Goal: Information Seeking & Learning: Learn about a topic

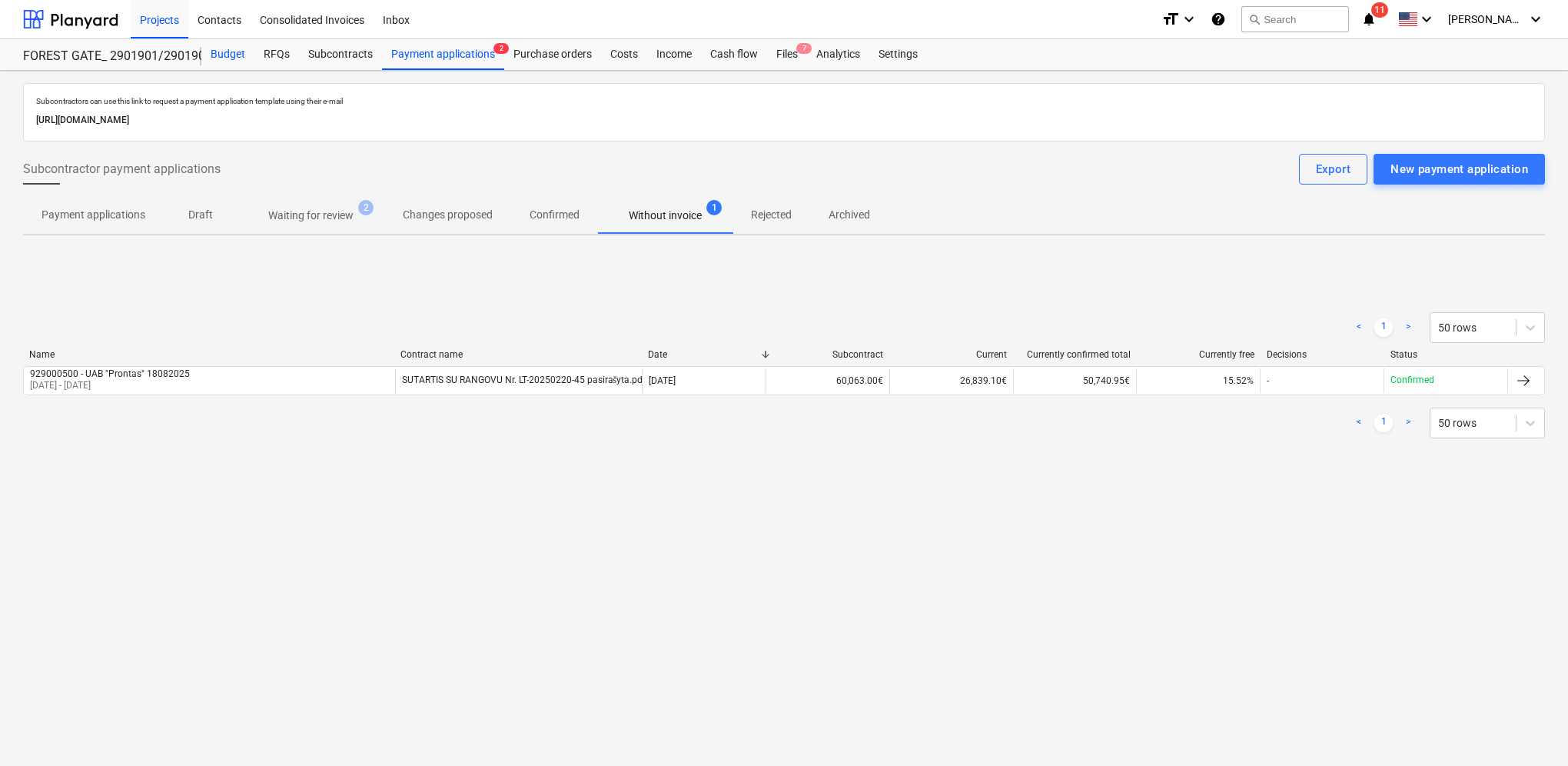
click at [228, 56] on div "Budget" at bounding box center [228, 55] width 53 height 31
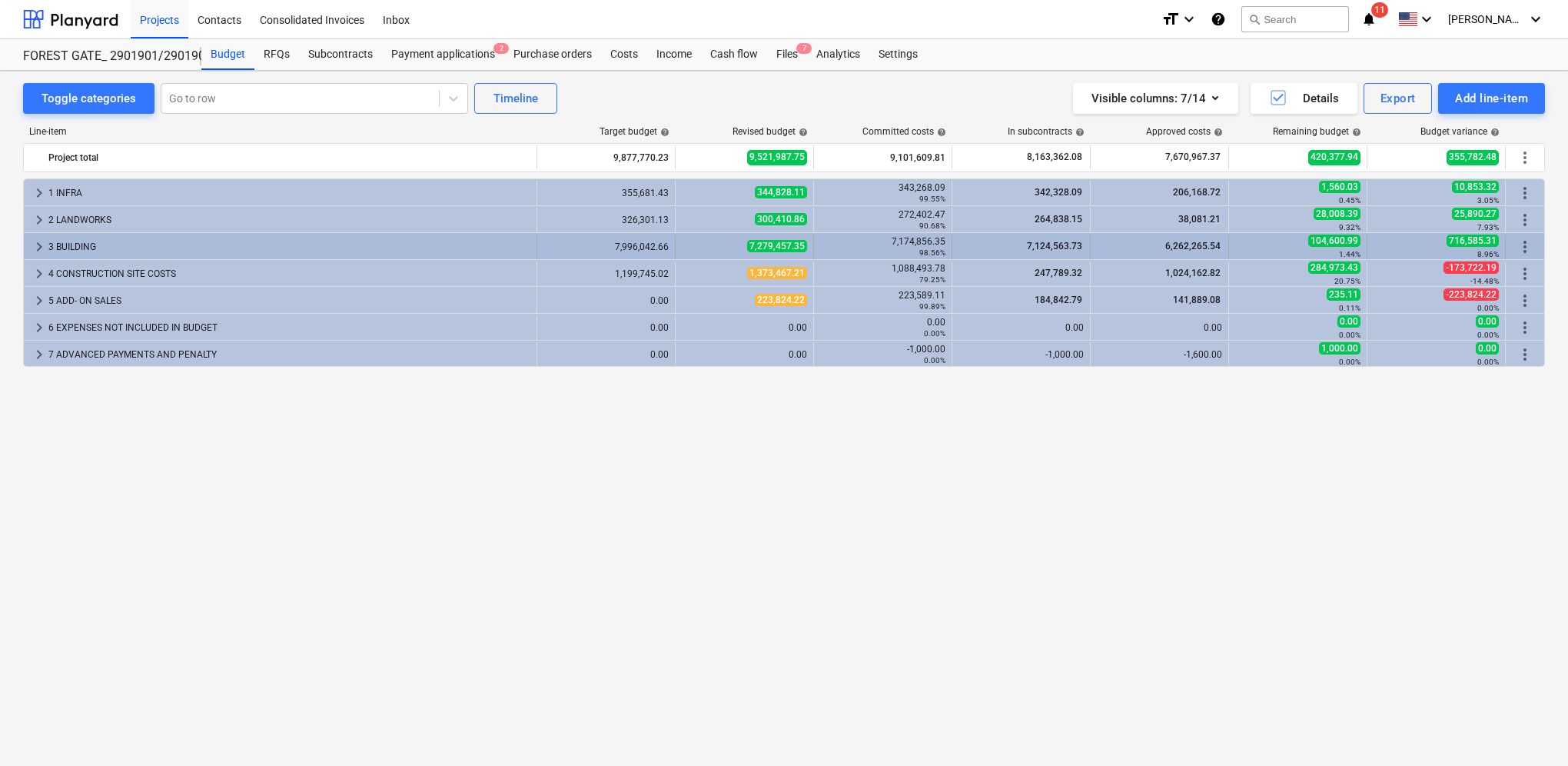
click at [35, 242] on span "keyboard_arrow_right" at bounding box center [39, 247] width 18 height 18
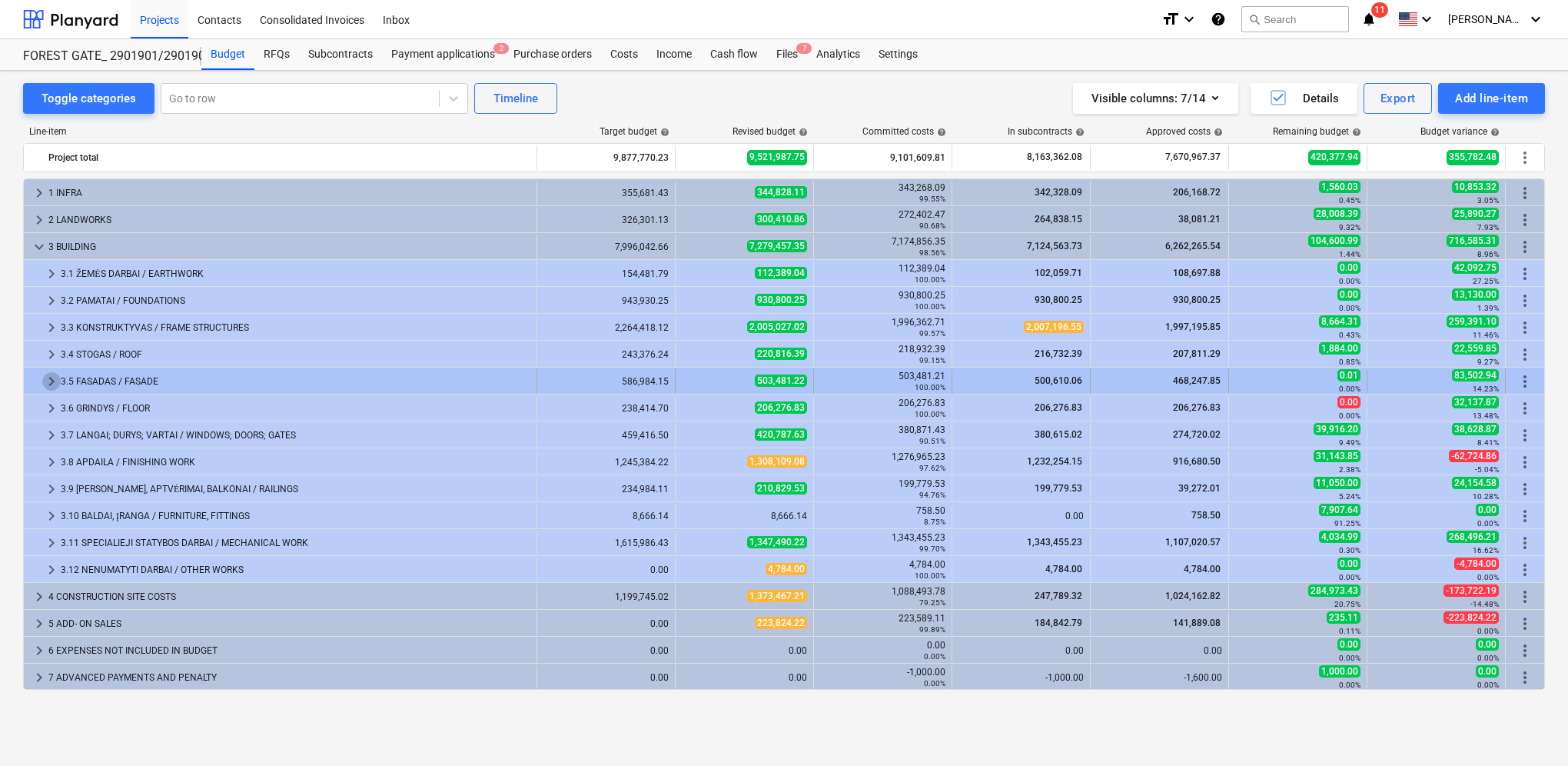
click at [58, 382] on span "keyboard_arrow_right" at bounding box center [51, 382] width 18 height 18
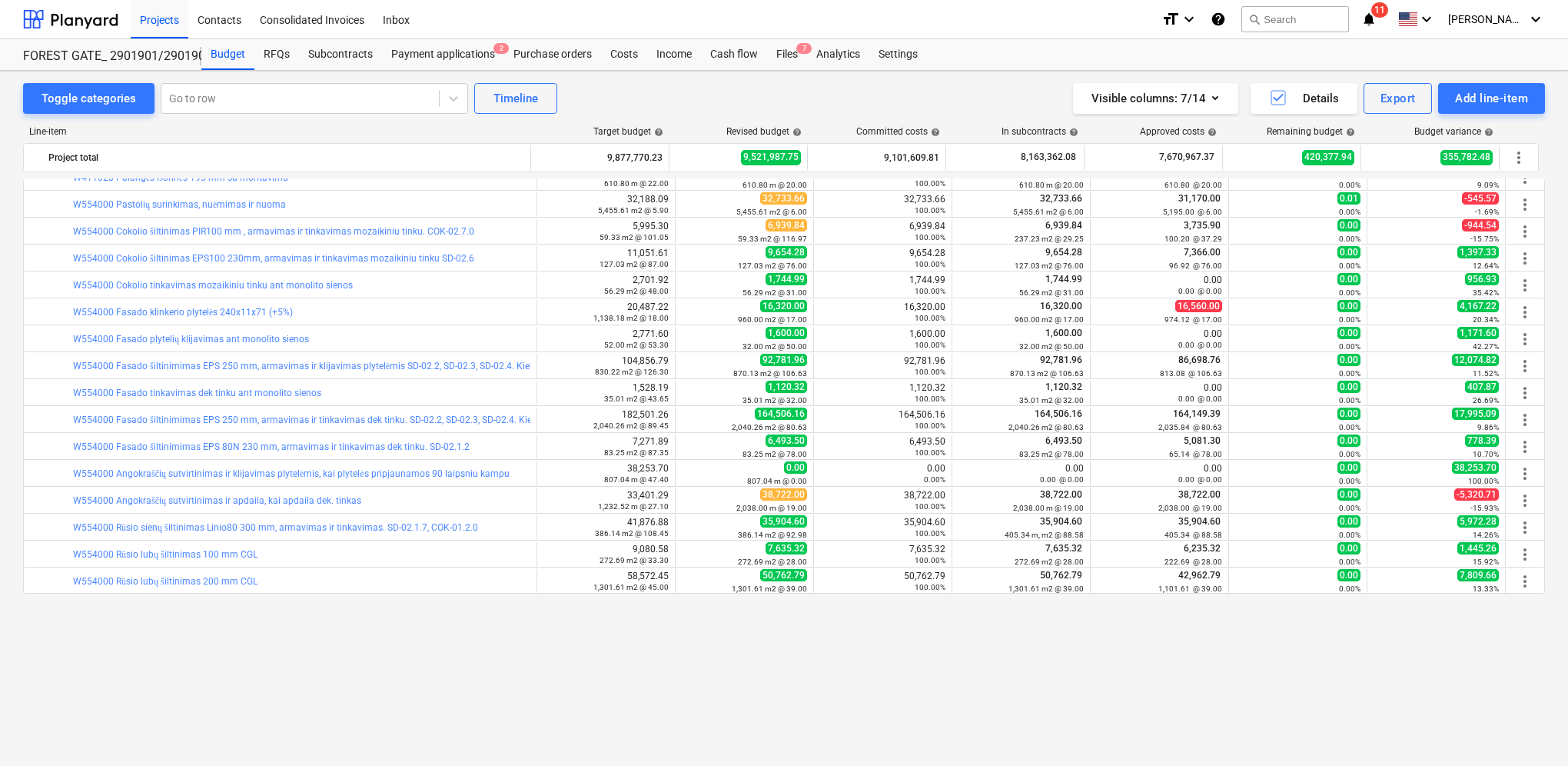
scroll to position [77, 0]
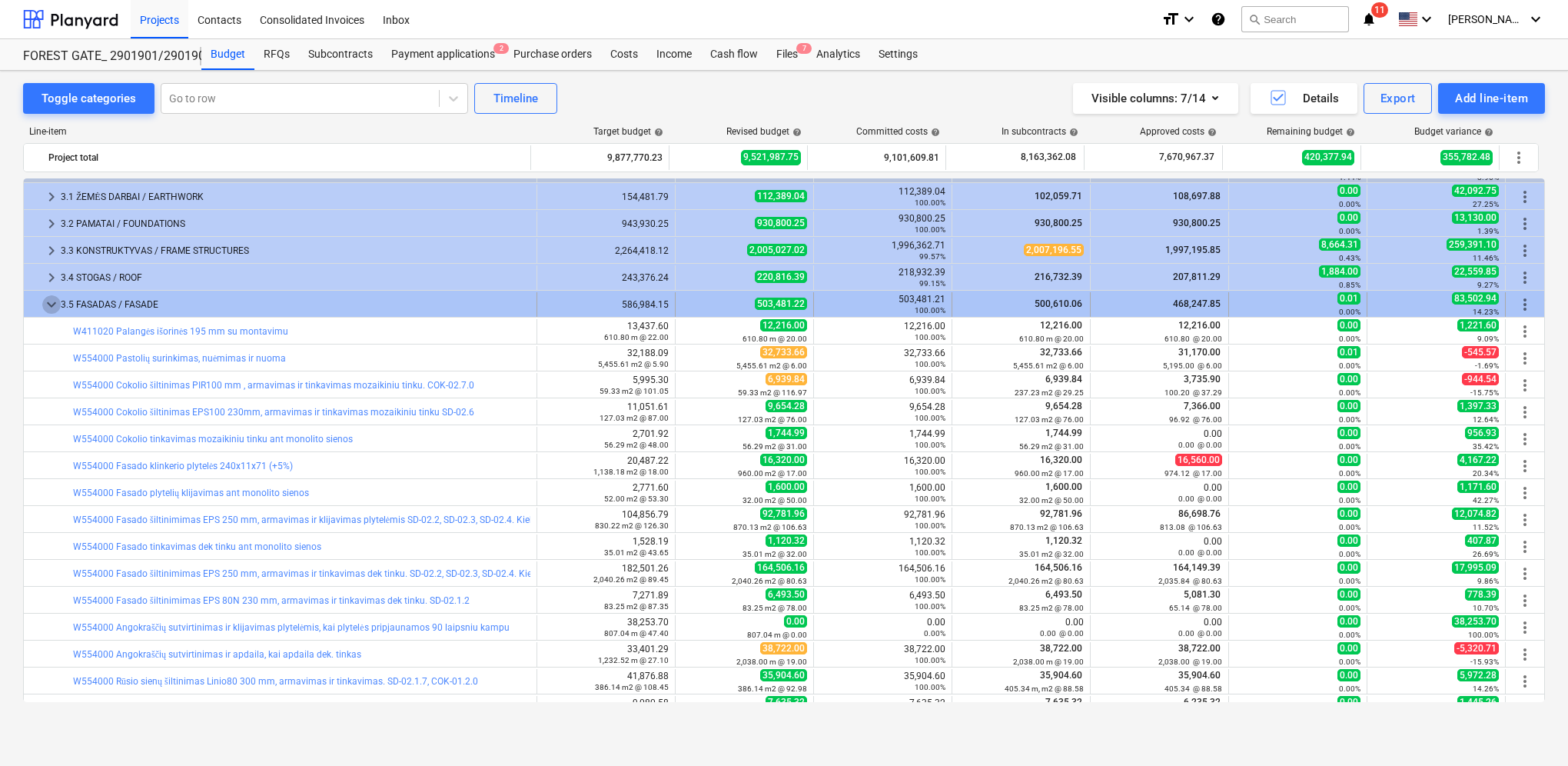
click at [48, 307] on span "keyboard_arrow_down" at bounding box center [51, 304] width 18 height 18
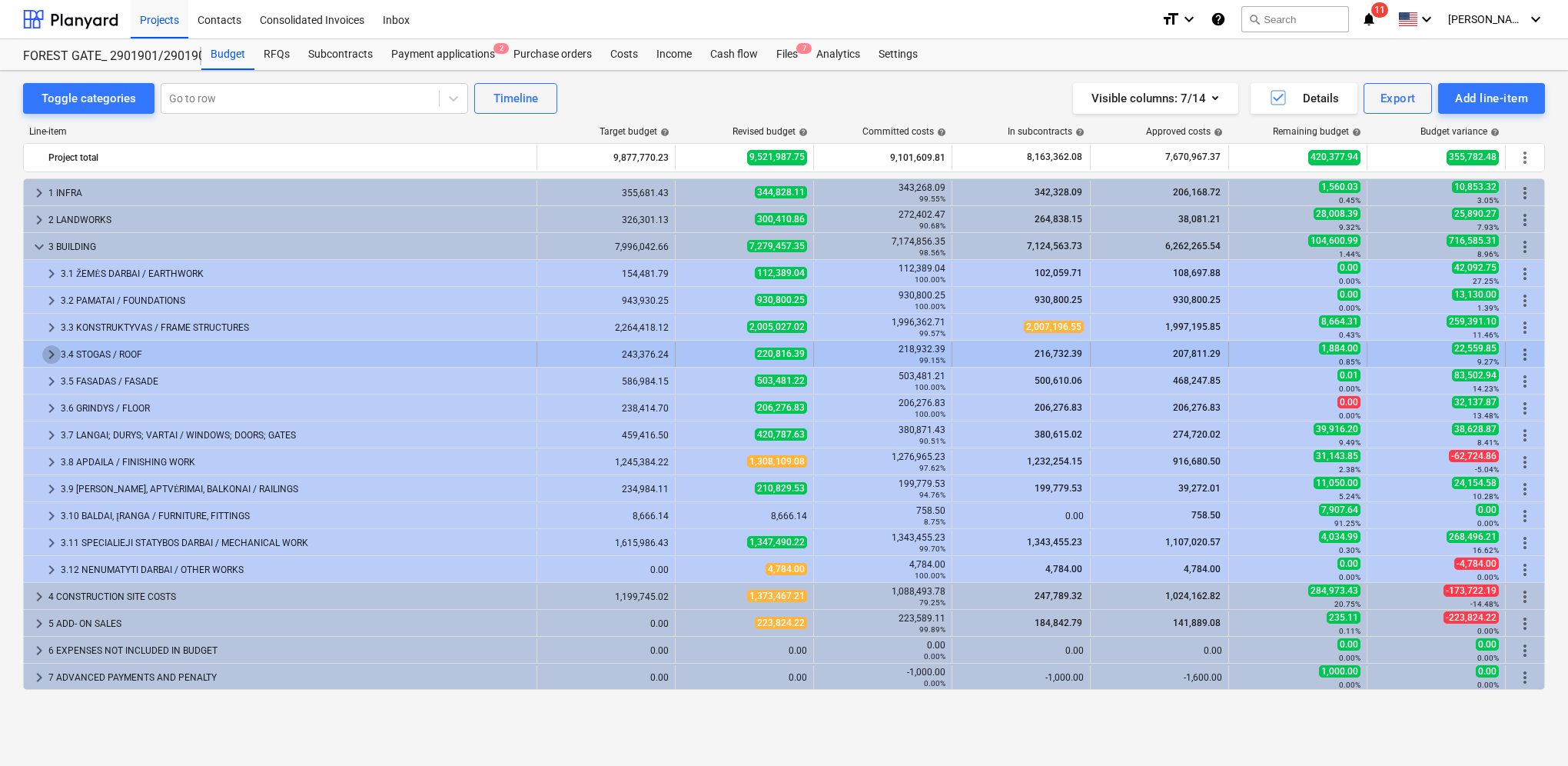
click at [52, 353] on span "keyboard_arrow_right" at bounding box center [51, 354] width 18 height 18
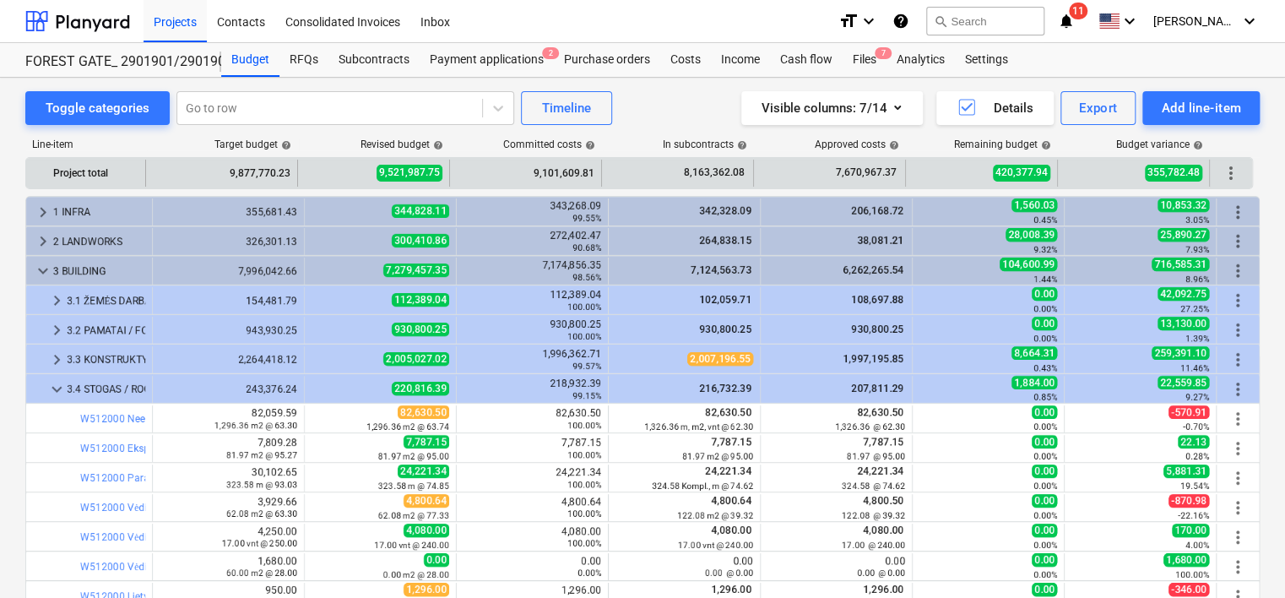
drag, startPoint x: 145, startPoint y: 169, endPoint x: 154, endPoint y: 169, distance: 9.3
click at [154, 169] on div "9,877,770.23" at bounding box center [222, 173] width 152 height 27
click at [159, 174] on div "9,877,770.23" at bounding box center [222, 173] width 138 height 27
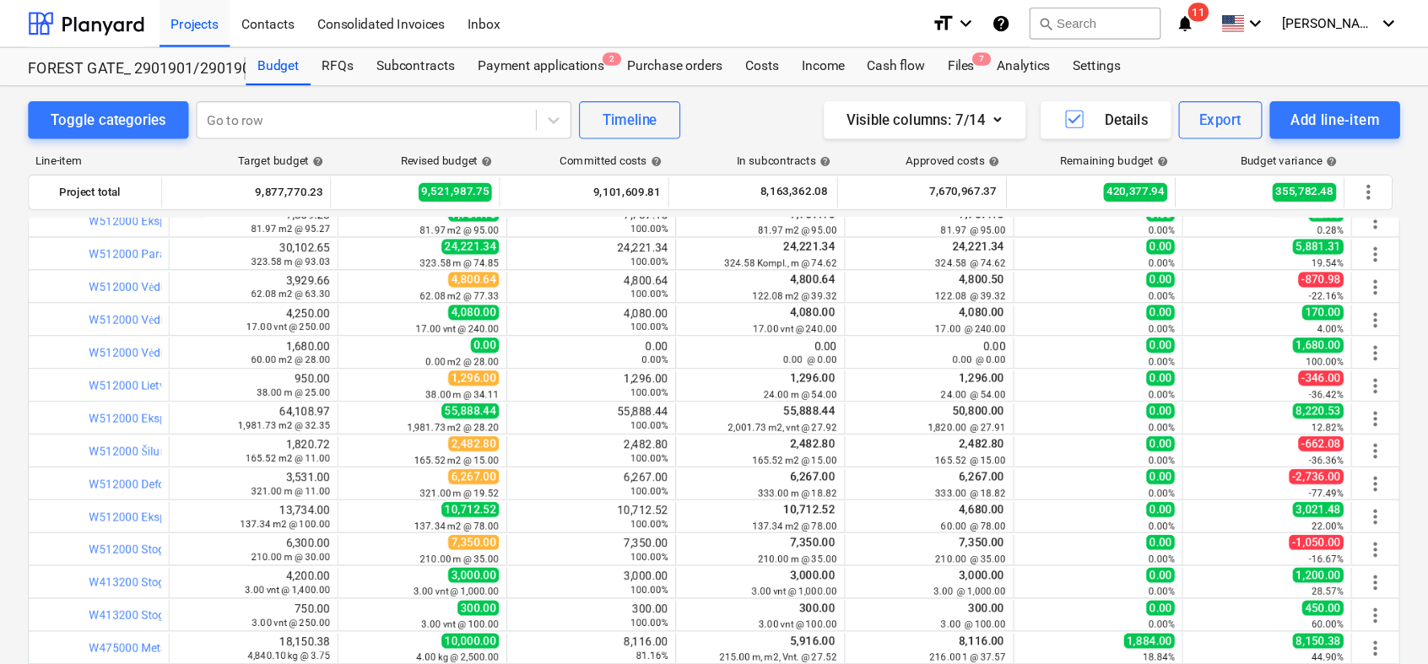
scroll to position [80, 0]
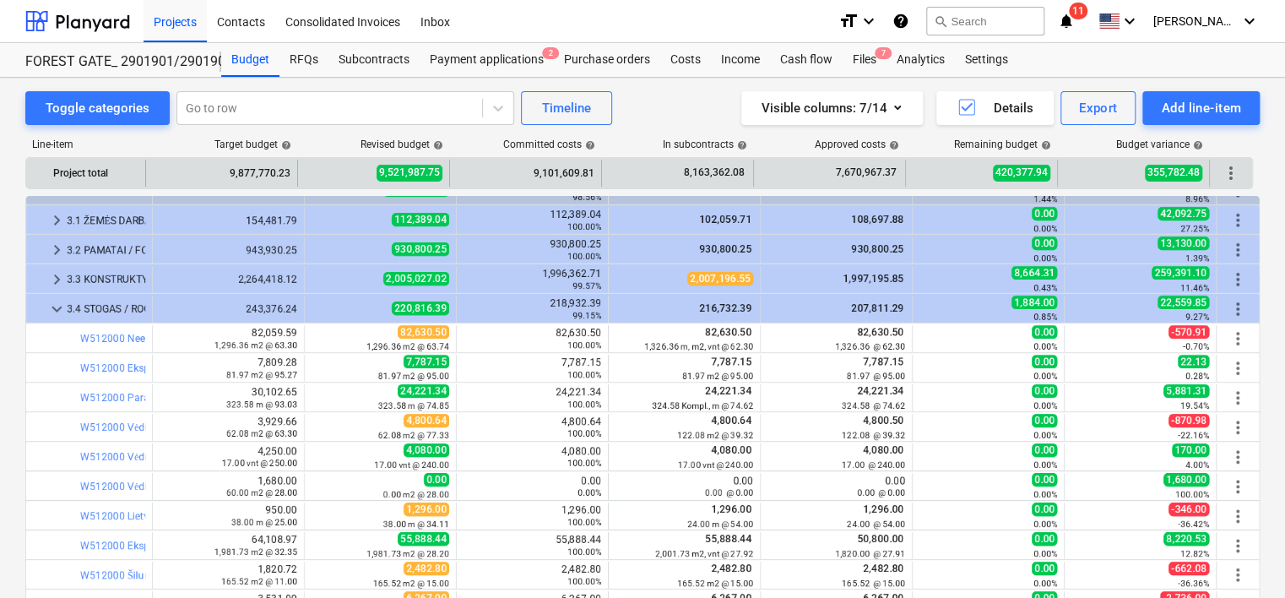
drag, startPoint x: 143, startPoint y: 173, endPoint x: 175, endPoint y: 173, distance: 32.1
click at [162, 173] on div "Project total 9,877,770.23 9,521,987.75 9,101,609.81 8,163,362.08 7,670,967.37 …" at bounding box center [639, 173] width 1226 height 27
click at [182, 173] on div "9,877,770.23" at bounding box center [222, 173] width 138 height 27
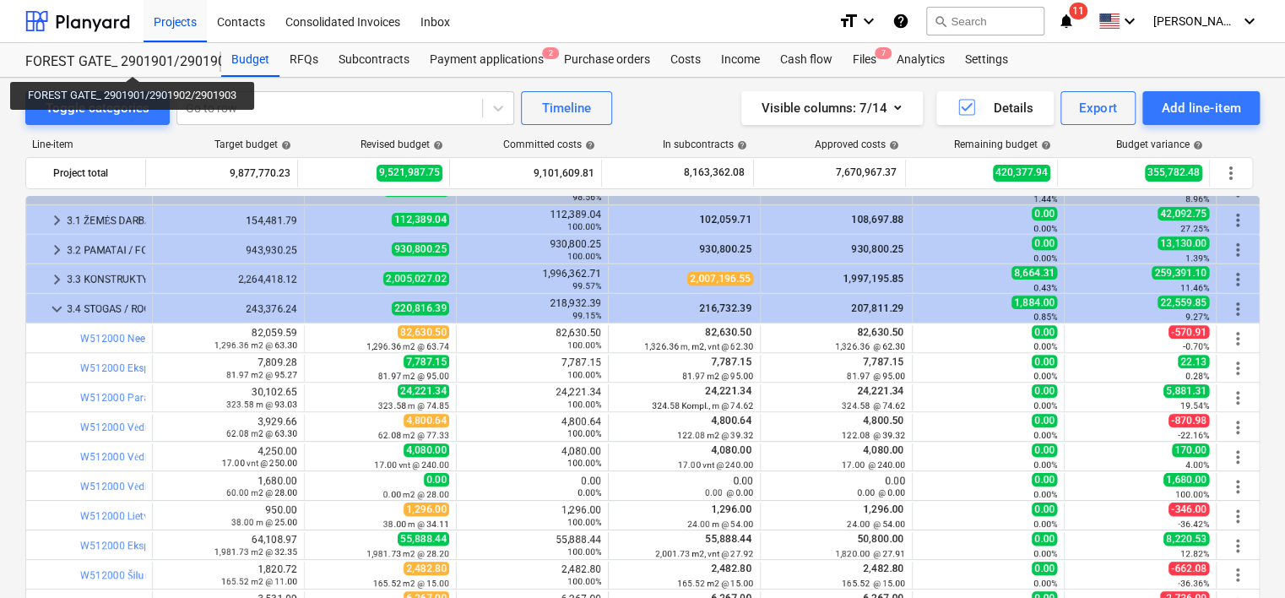
click at [135, 61] on div "FOREST GATE_ 2901901/2901902/2901903" at bounding box center [113, 62] width 176 height 18
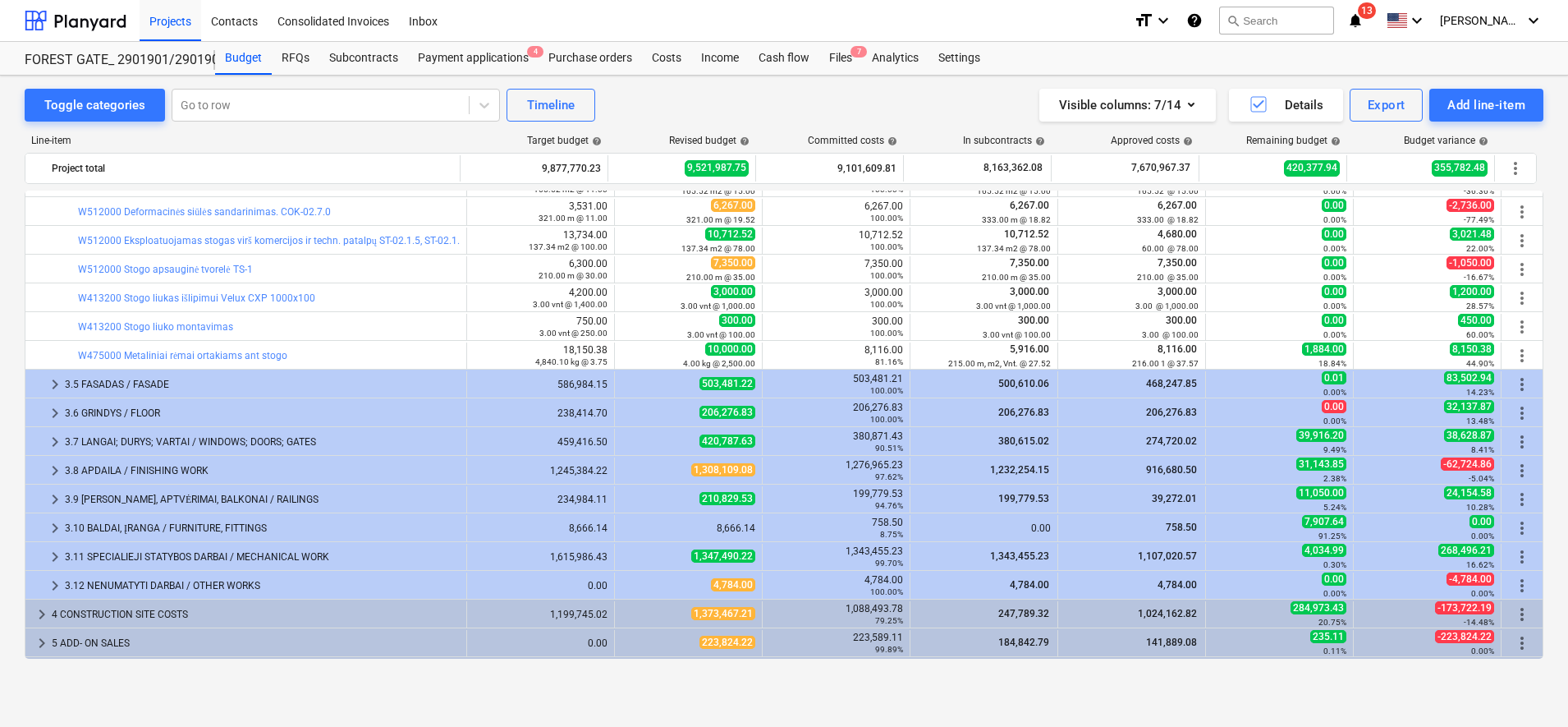
scroll to position [509, 0]
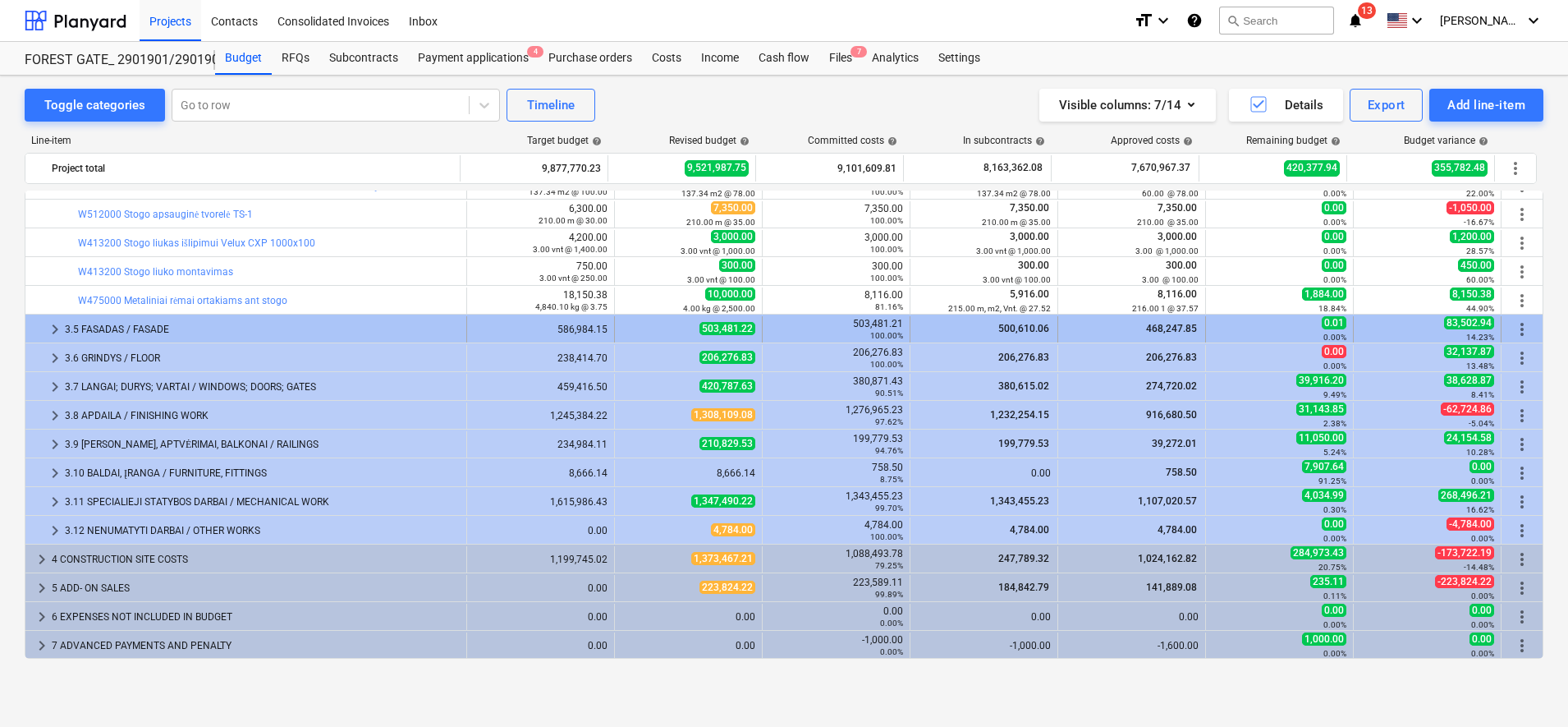
click at [52, 323] on span "keyboard_arrow_right" at bounding box center [54, 329] width 19 height 19
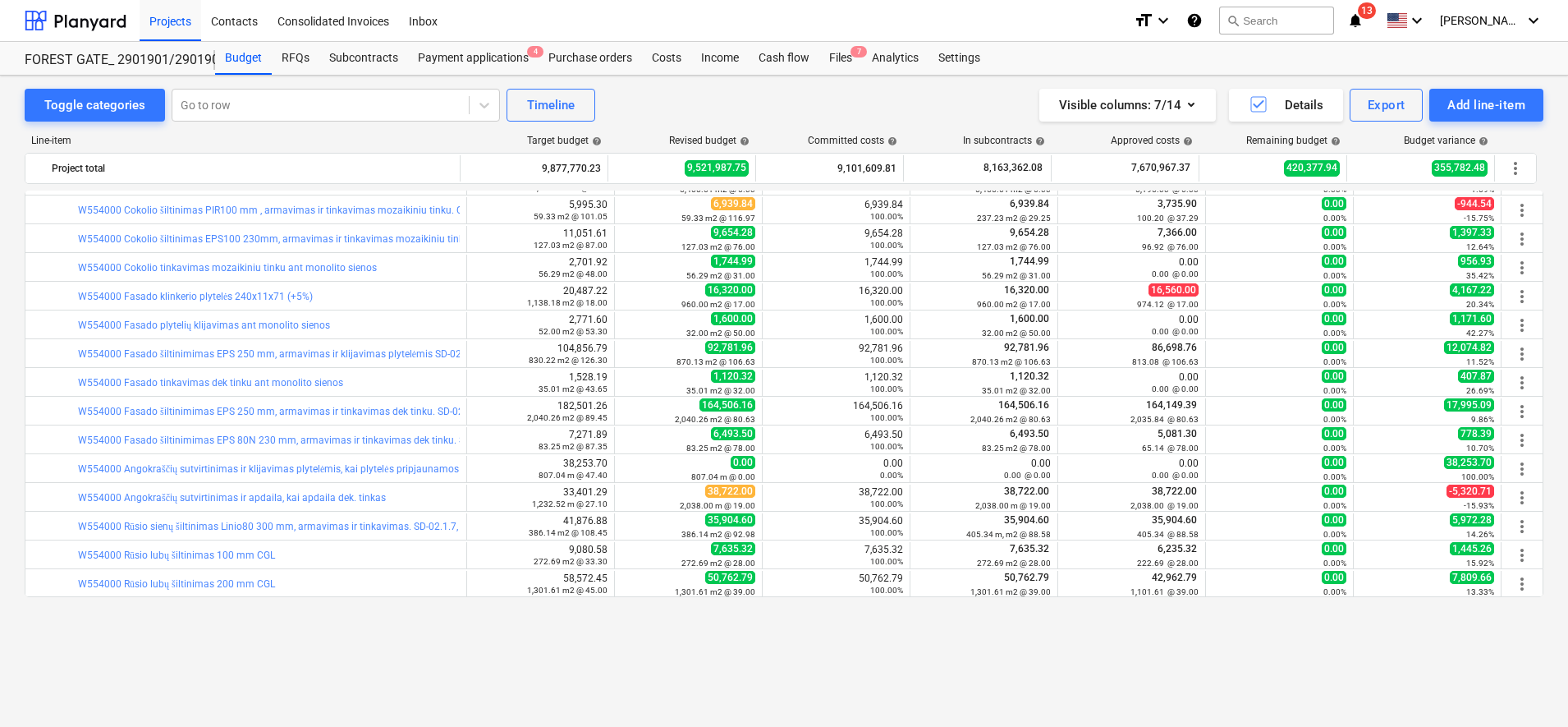
scroll to position [612, 0]
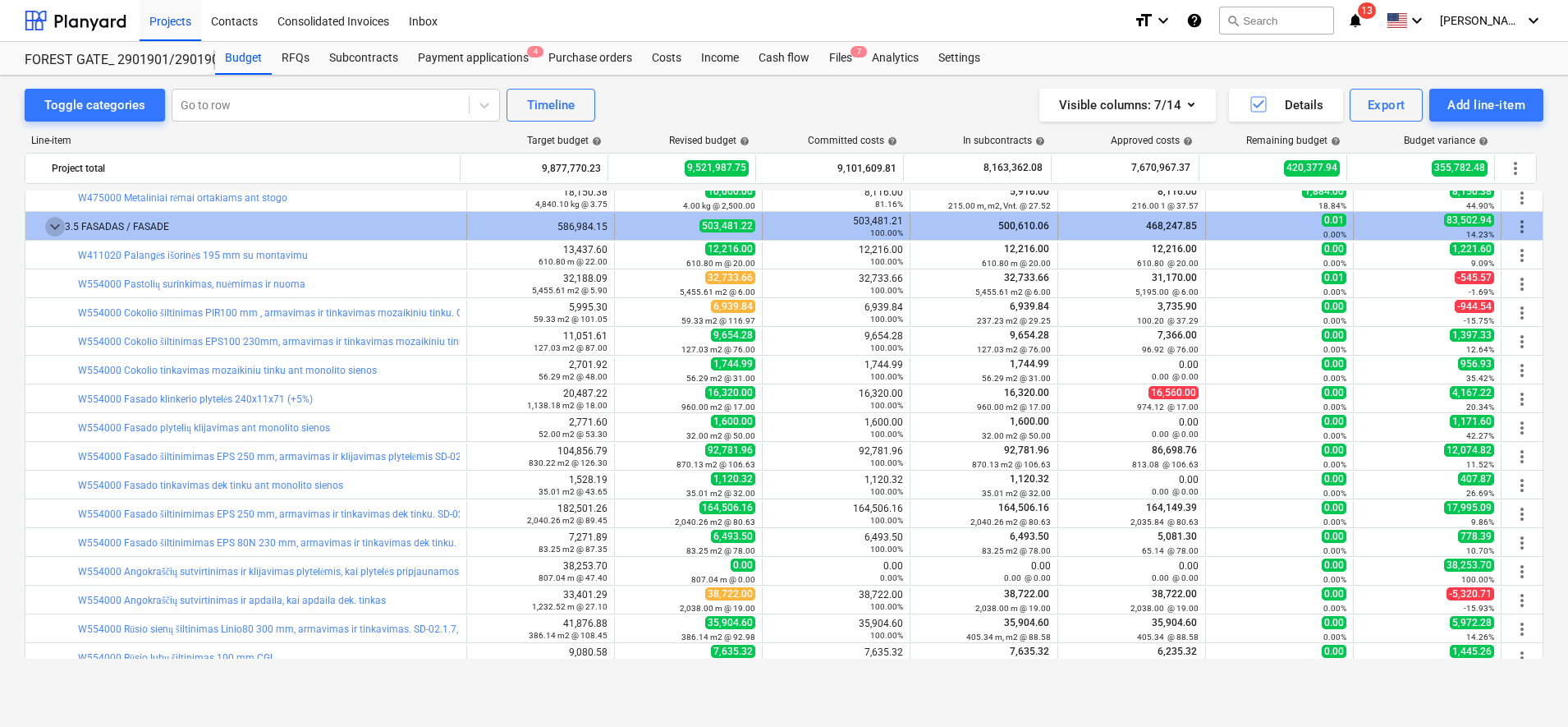
click at [45, 224] on span "keyboard_arrow_down" at bounding box center [54, 227] width 19 height 19
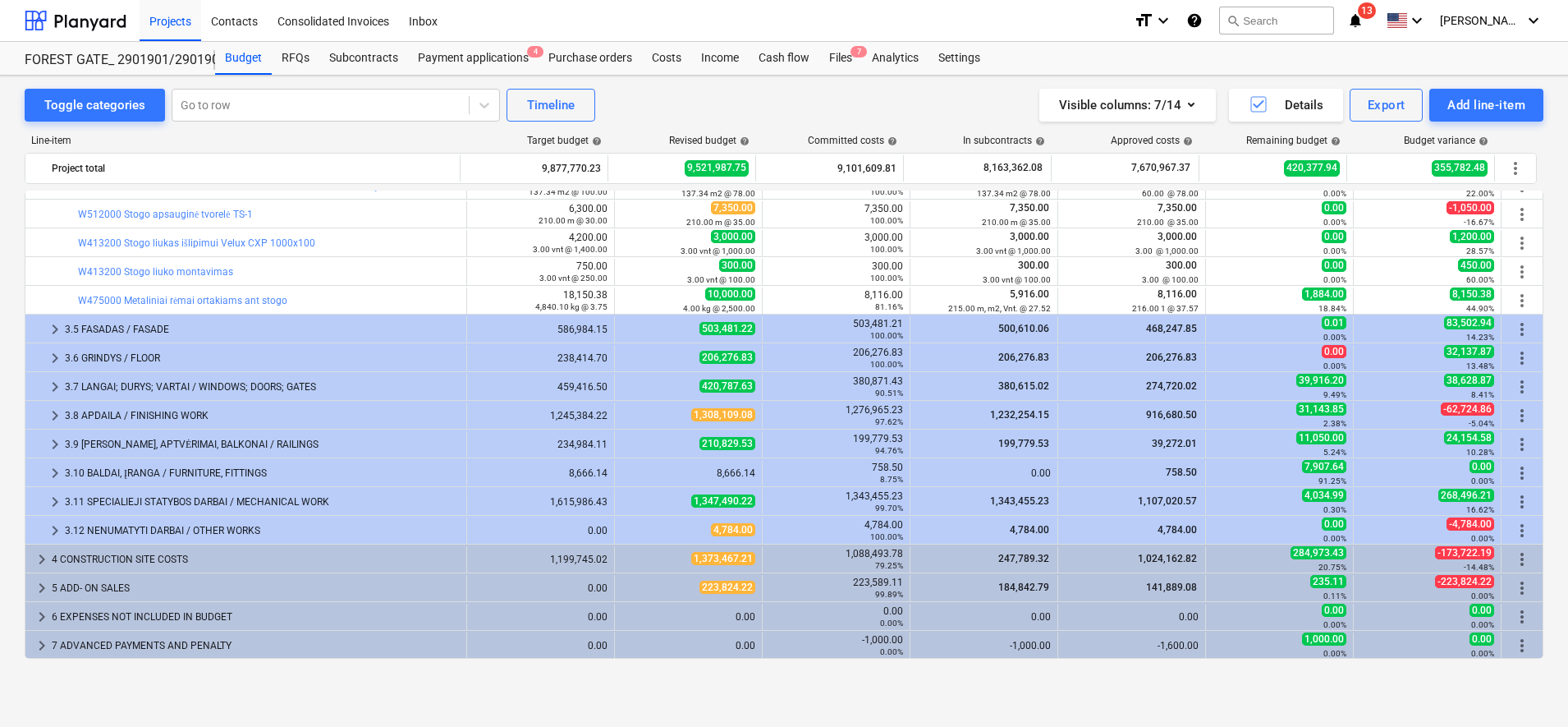
scroll to position [509, 0]
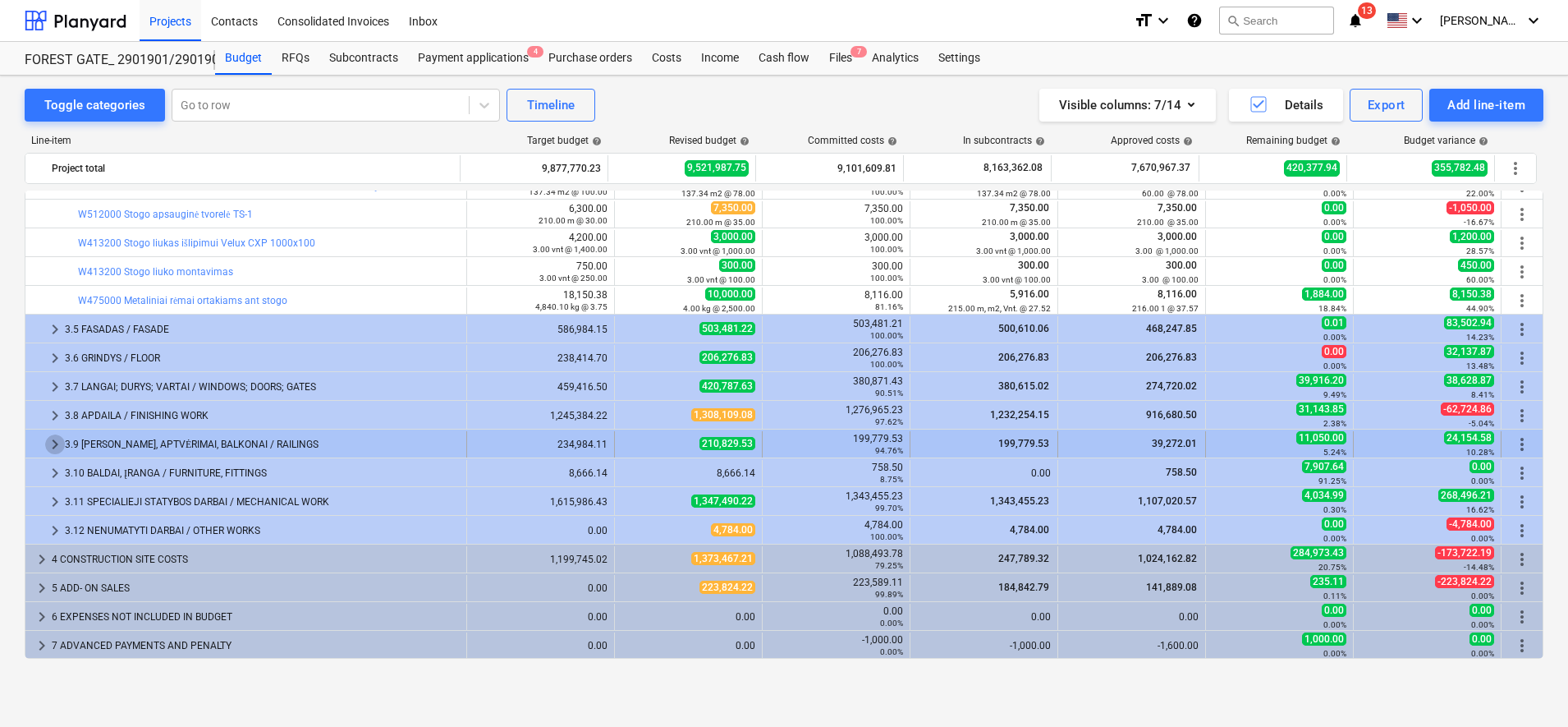
click at [57, 442] on span "keyboard_arrow_right" at bounding box center [54, 445] width 19 height 19
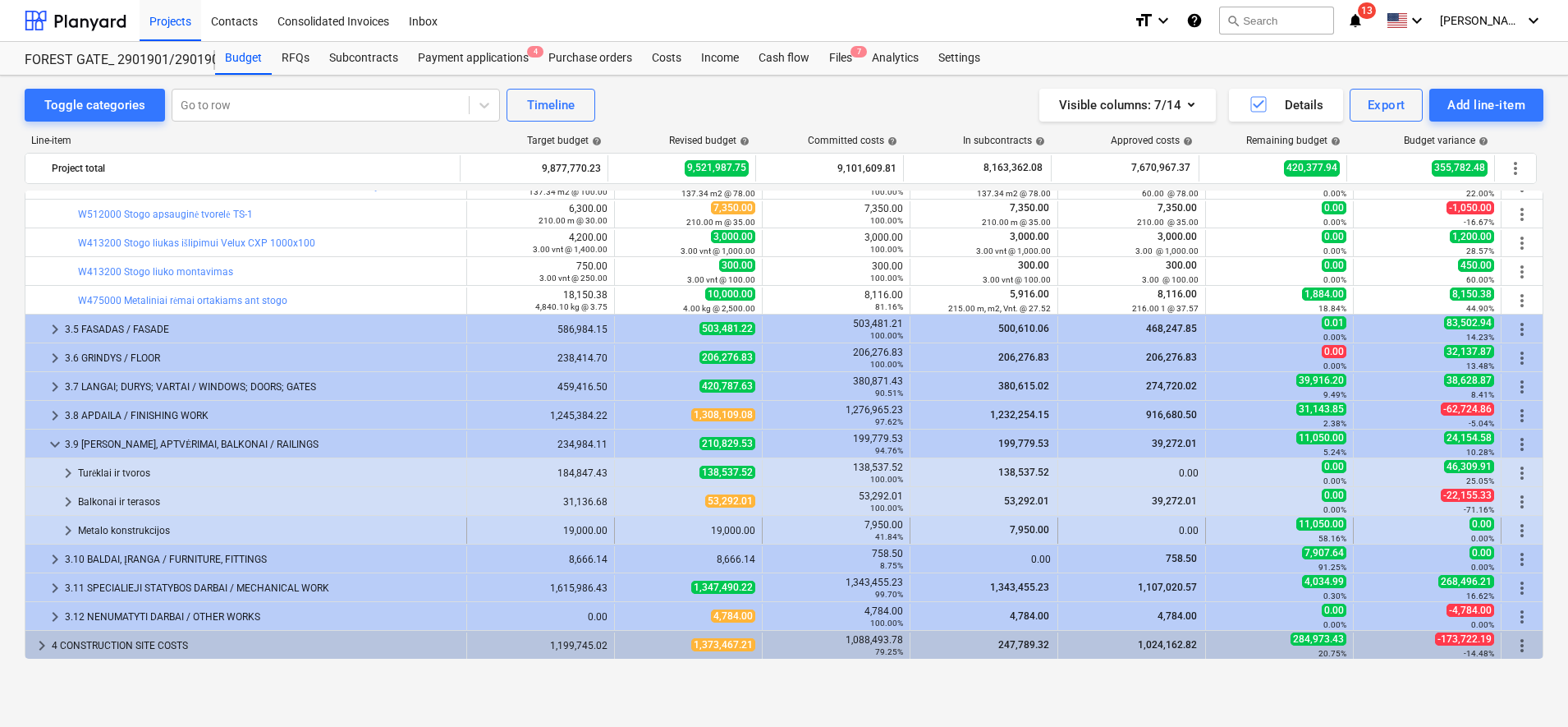
click at [68, 529] on span "keyboard_arrow_right" at bounding box center [68, 530] width 19 height 19
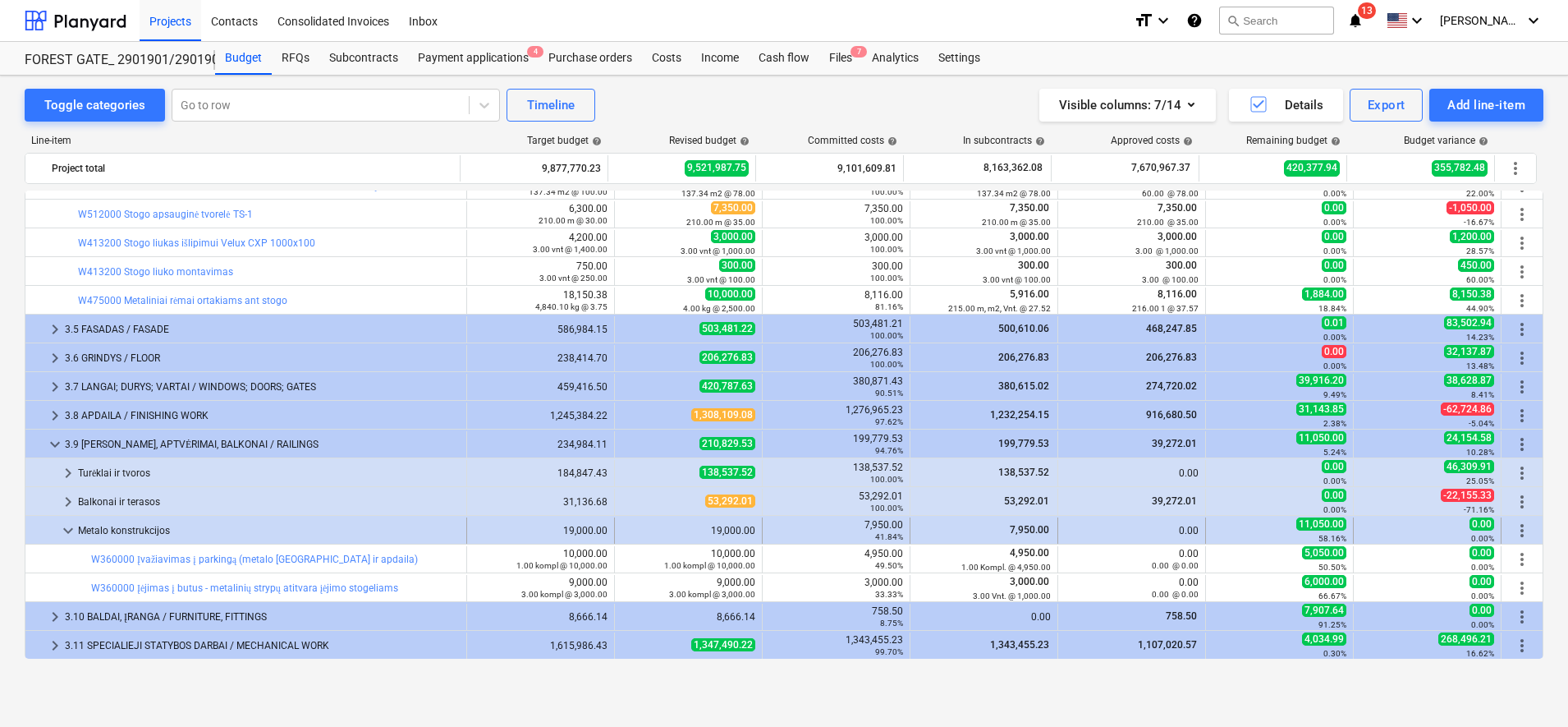
click at [61, 532] on span "keyboard_arrow_down" at bounding box center [68, 530] width 19 height 19
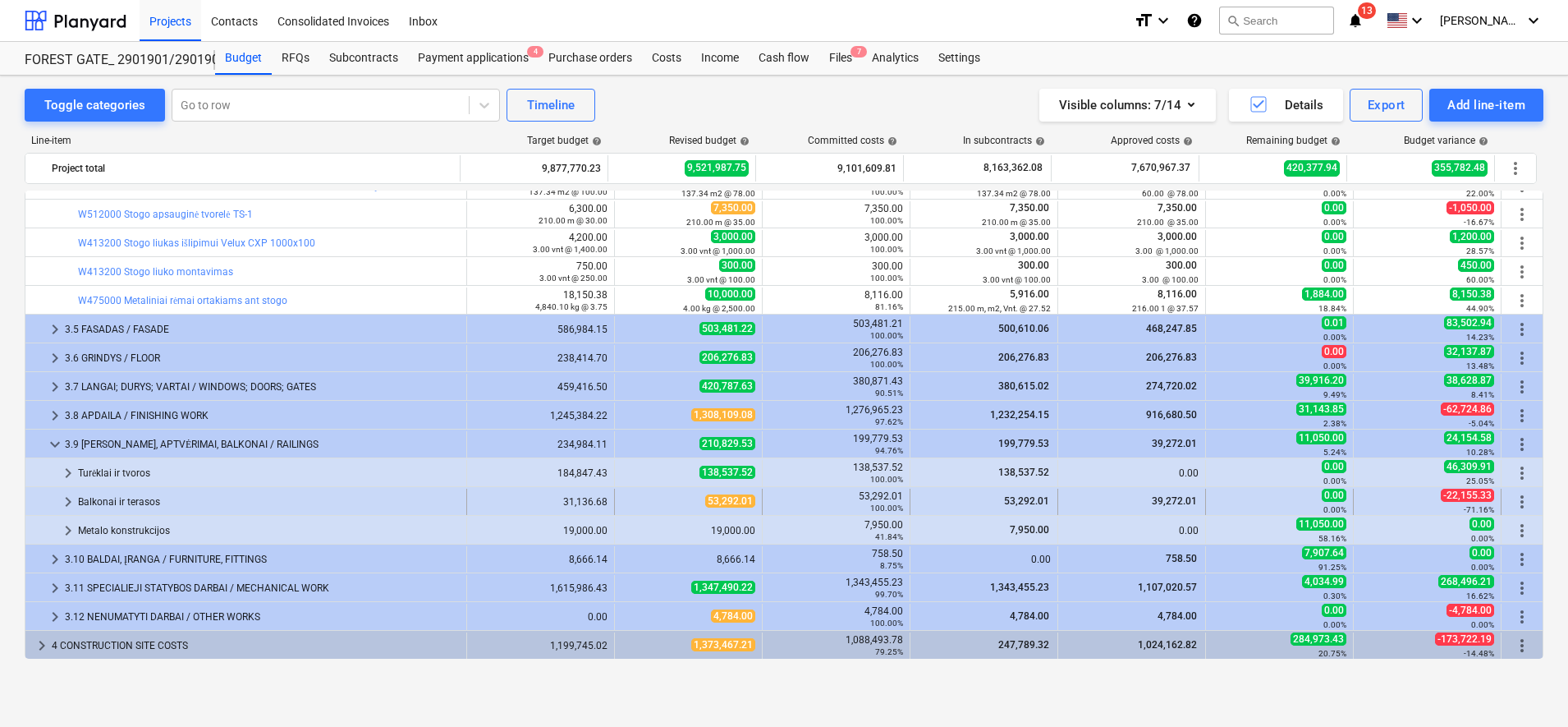
click at [65, 498] on span "keyboard_arrow_right" at bounding box center [68, 502] width 19 height 19
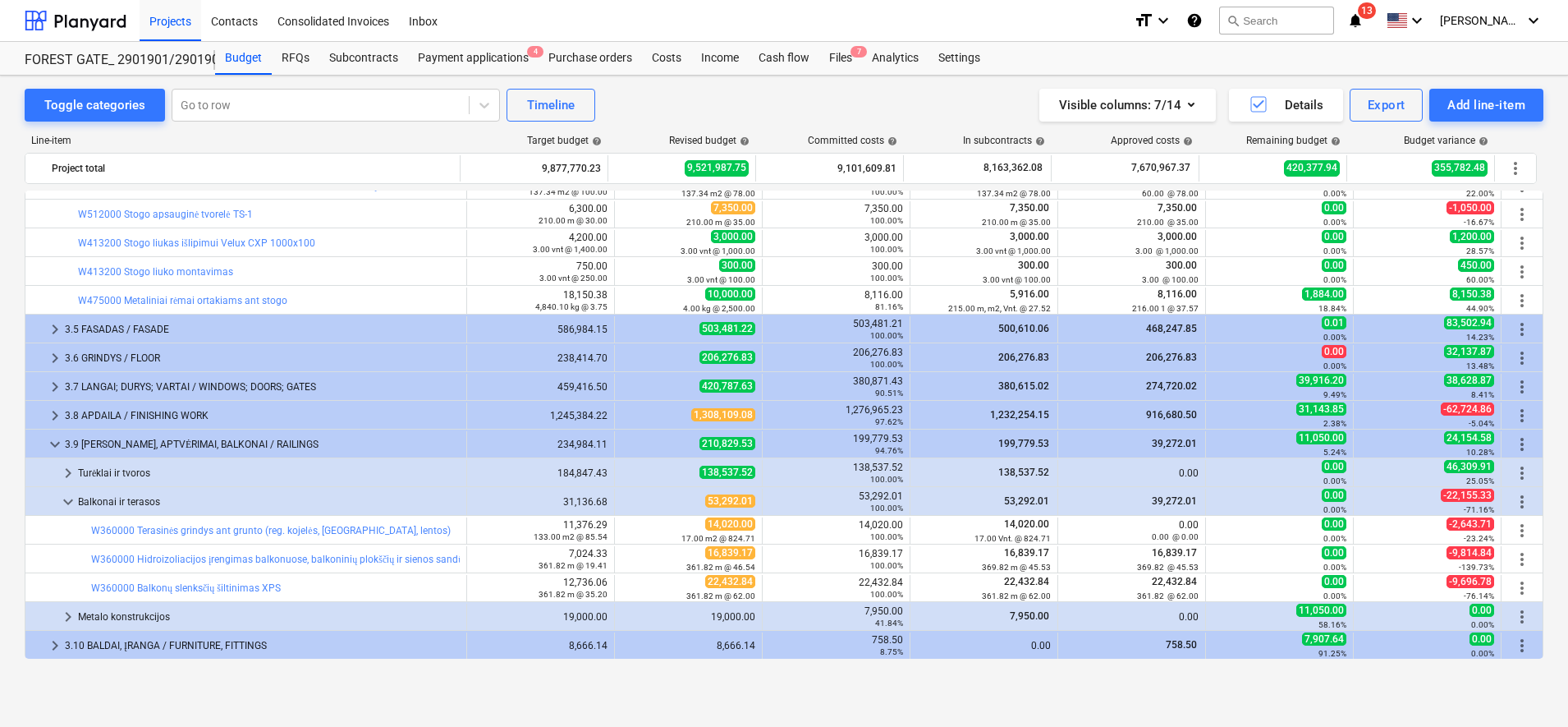
click at [65, 498] on span "keyboard_arrow_down" at bounding box center [68, 502] width 19 height 19
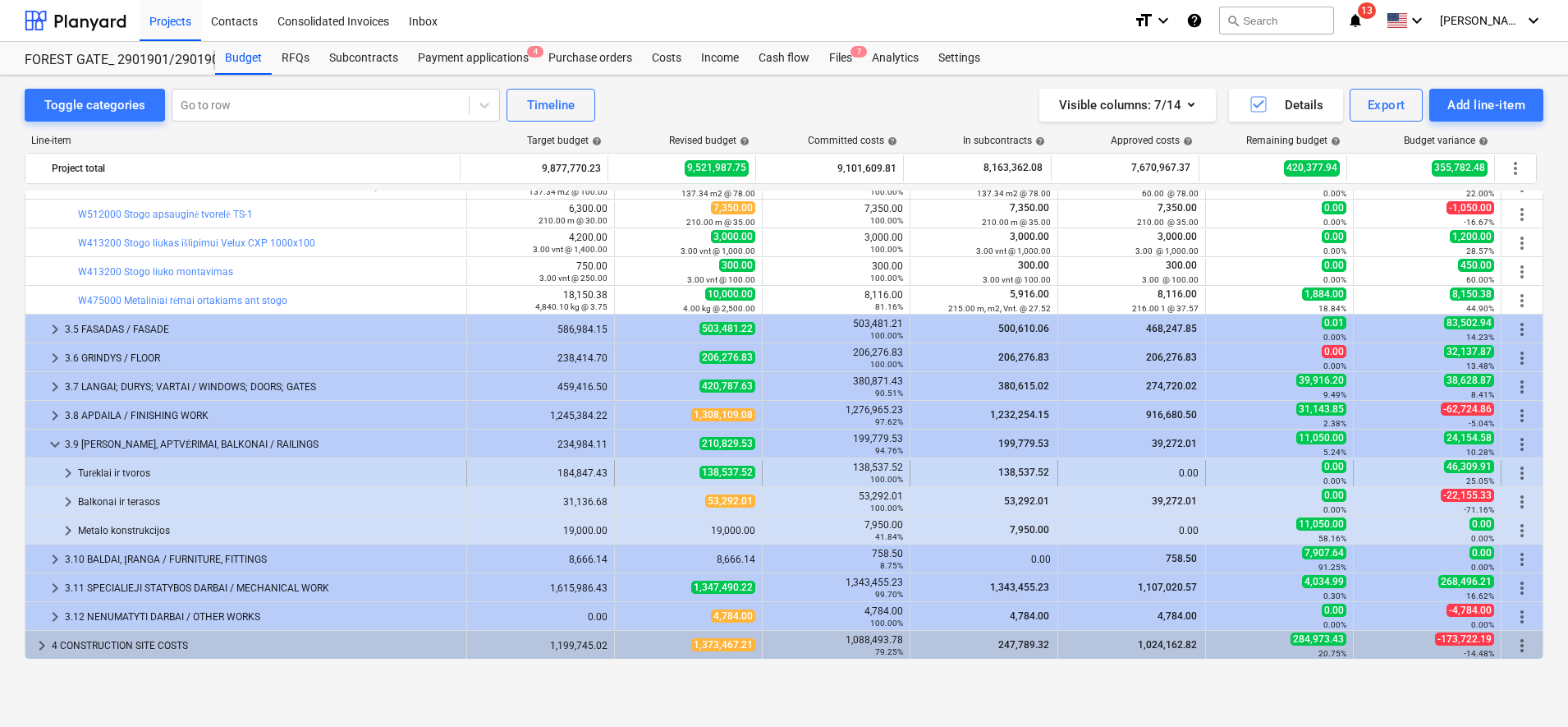
click at [67, 473] on span "keyboard_arrow_right" at bounding box center [68, 473] width 19 height 19
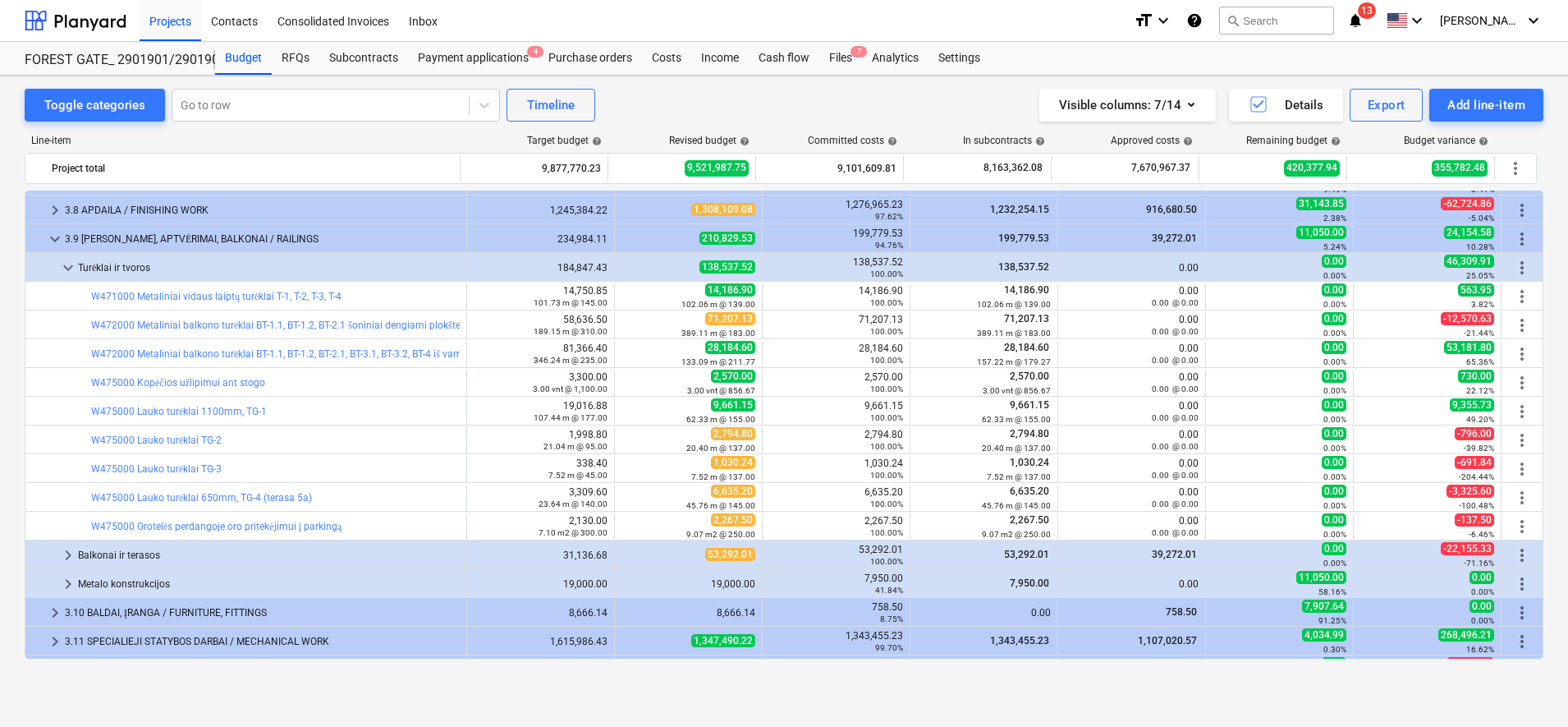
scroll to position [612, 0]
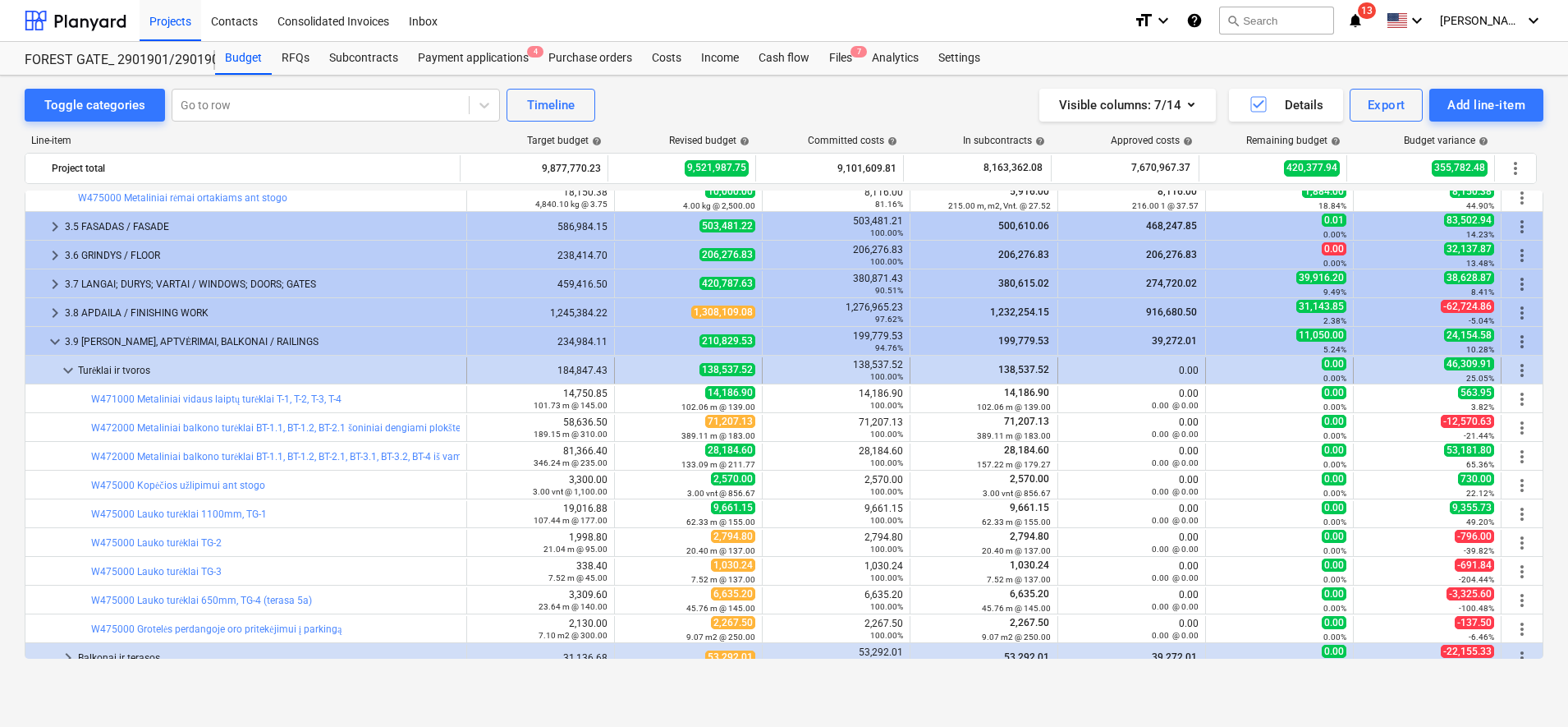
click at [65, 374] on span "keyboard_arrow_down" at bounding box center [68, 371] width 19 height 19
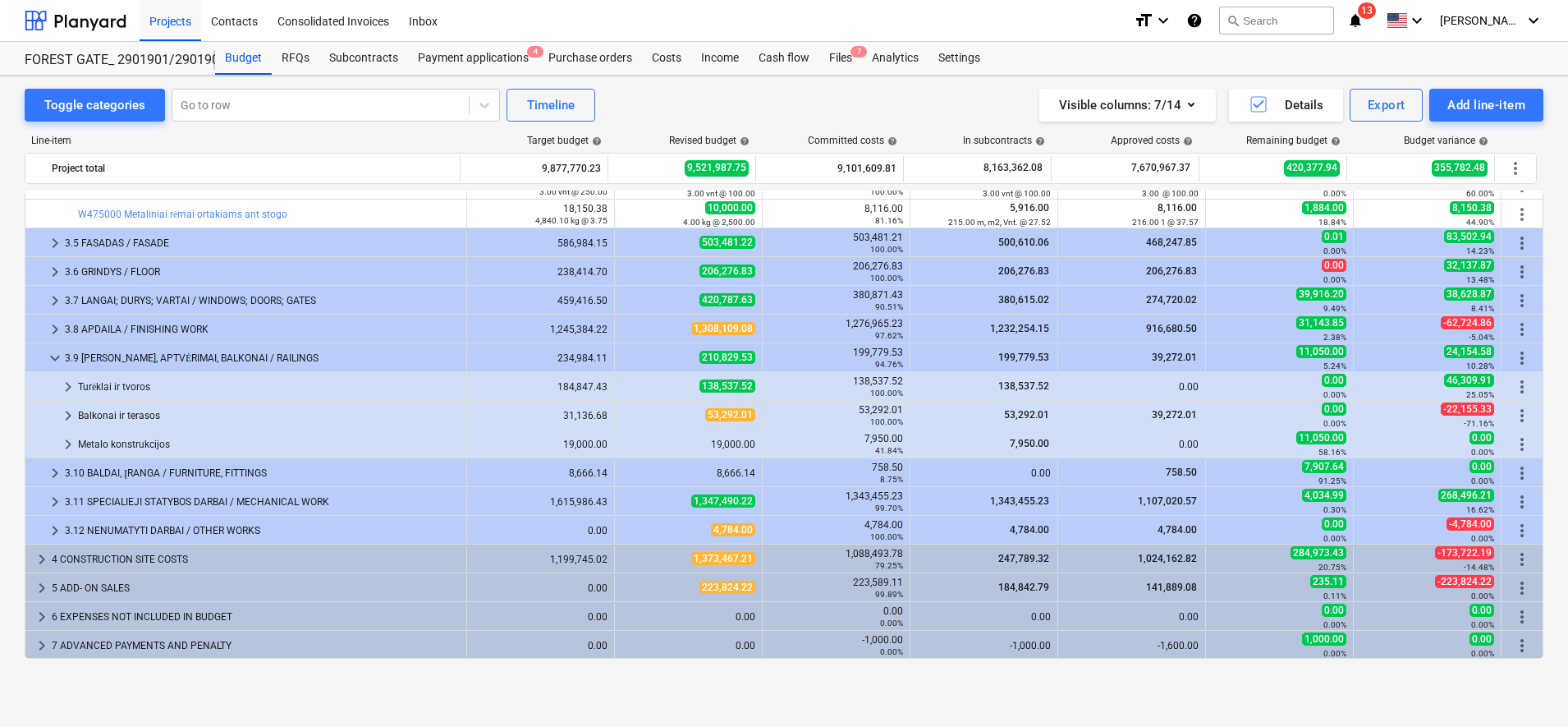
scroll to position [596, 0]
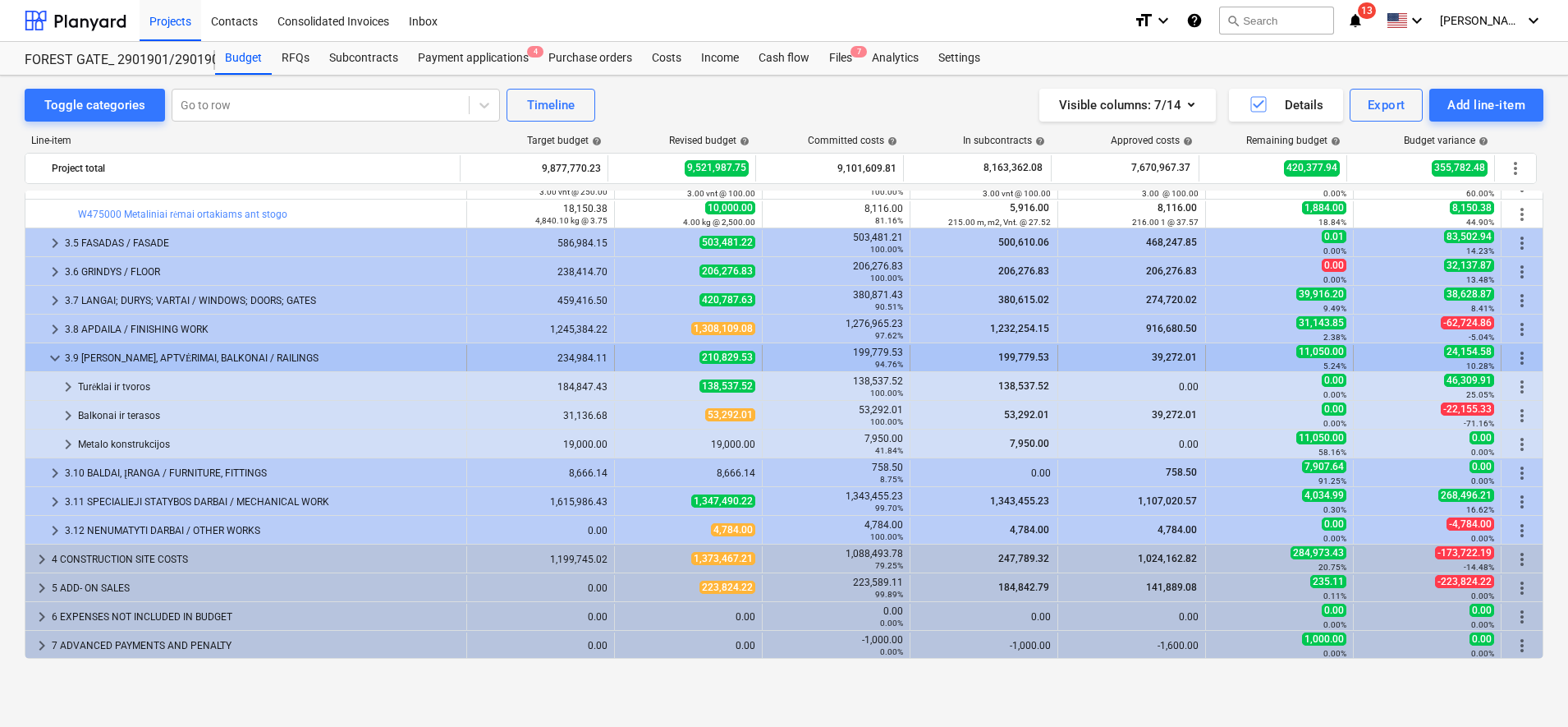
click at [52, 355] on span "keyboard_arrow_down" at bounding box center [54, 358] width 19 height 19
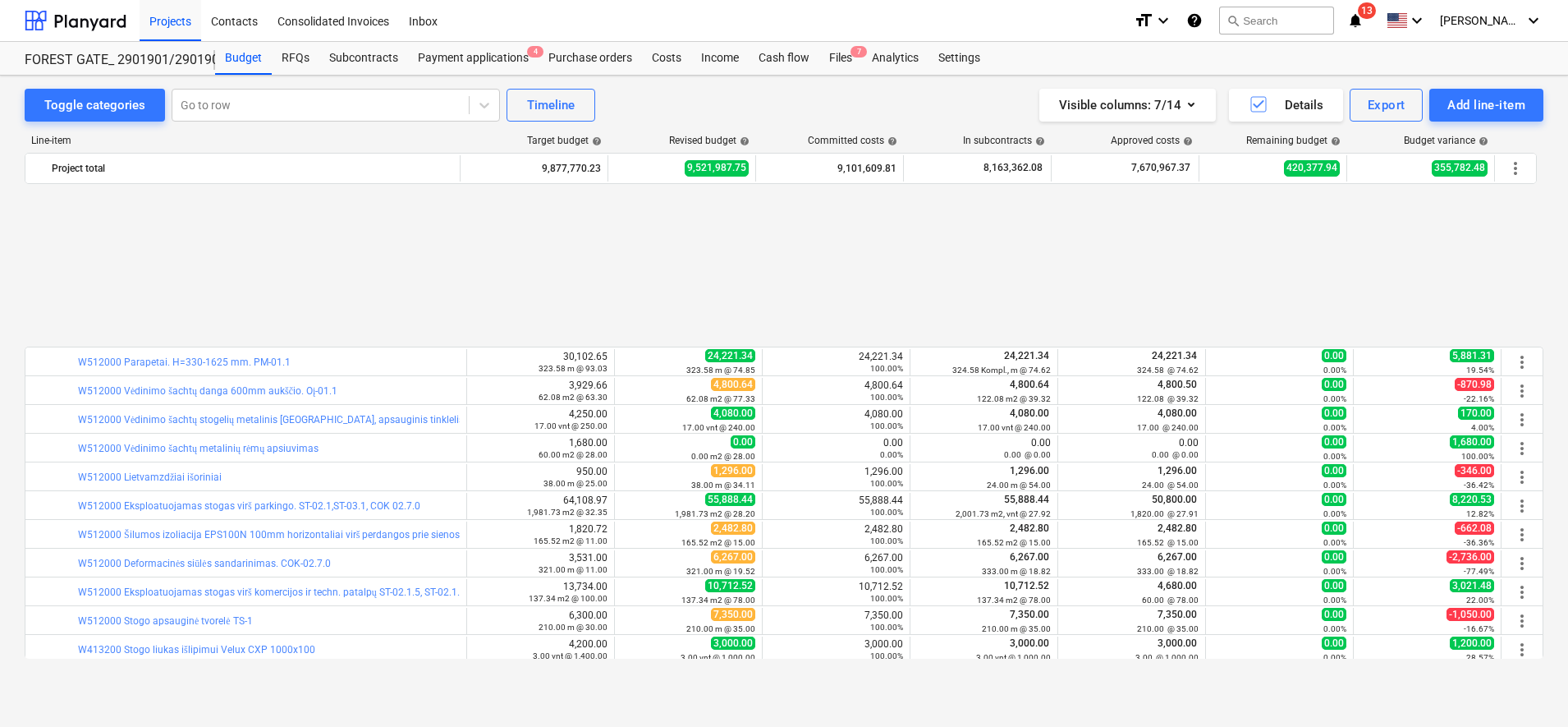
scroll to position [309, 0]
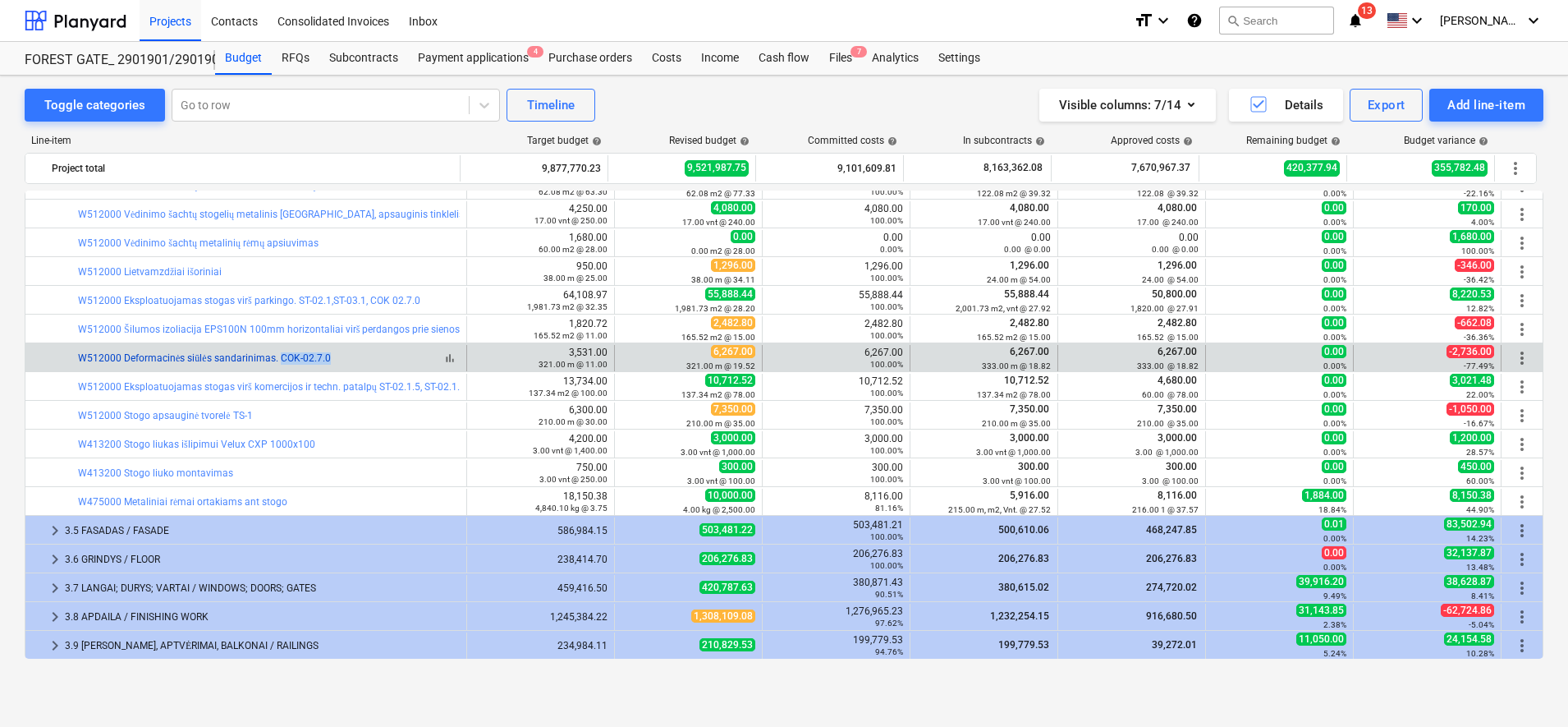
drag, startPoint x: 332, startPoint y: 356, endPoint x: 279, endPoint y: 356, distance: 53.0
click at [279, 356] on div "bar_chart W512000 Deformacinės siūlės sandarinimas. COK-02.7.0" at bounding box center [268, 358] width 382 height 13
copy link "COK-02.7.0"
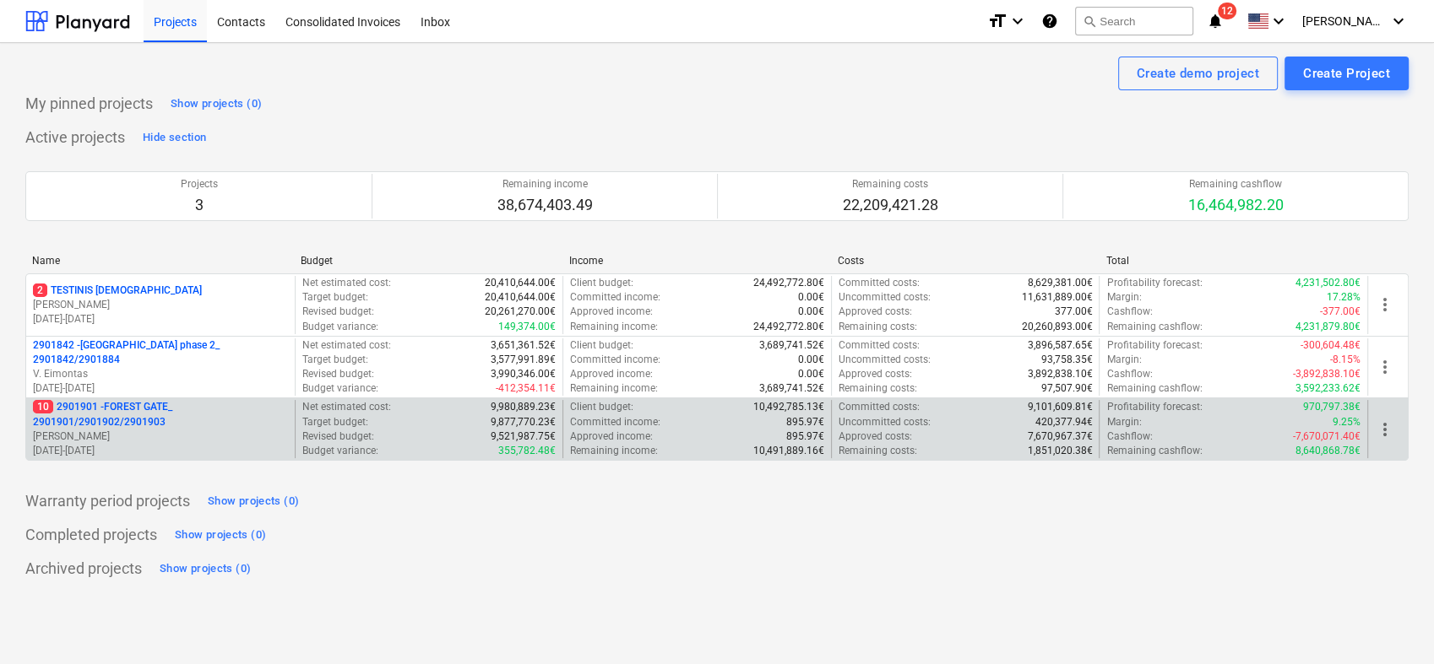
click at [189, 421] on p "10 2901901 - FOREST GATE_ 2901901/2901902/2901903" at bounding box center [160, 414] width 255 height 29
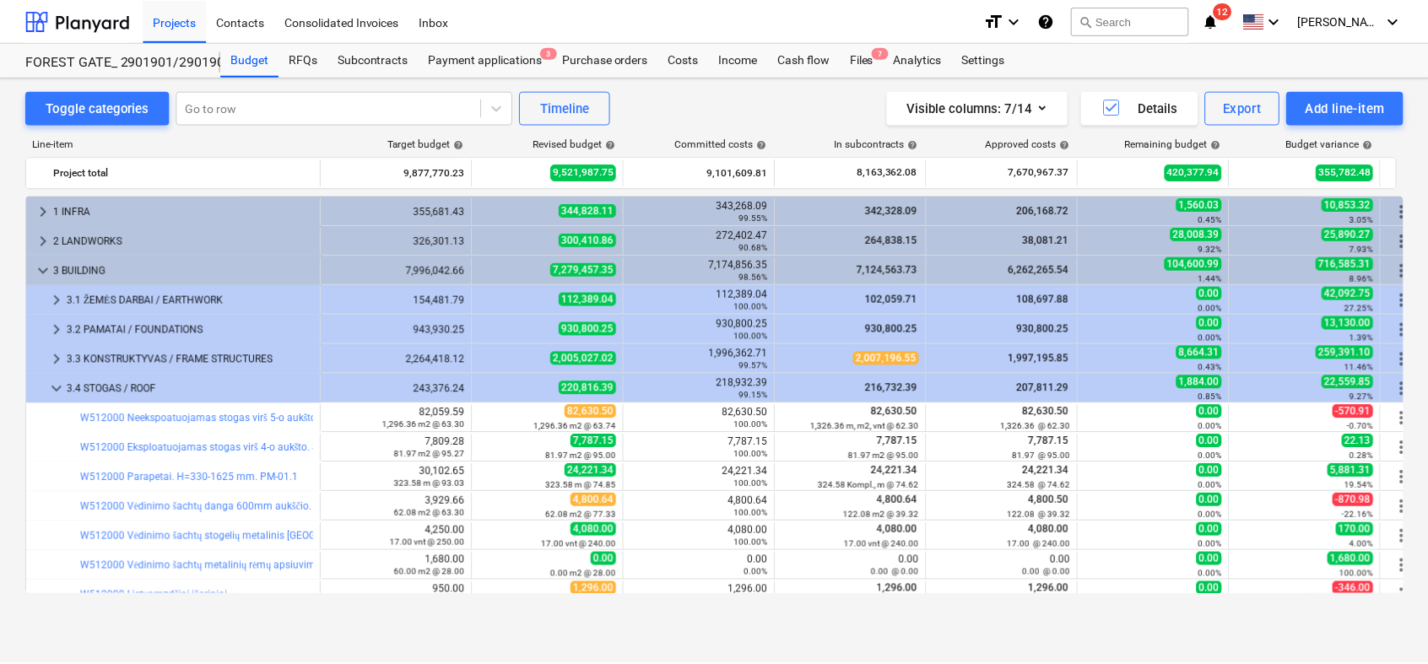
scroll to position [174, 0]
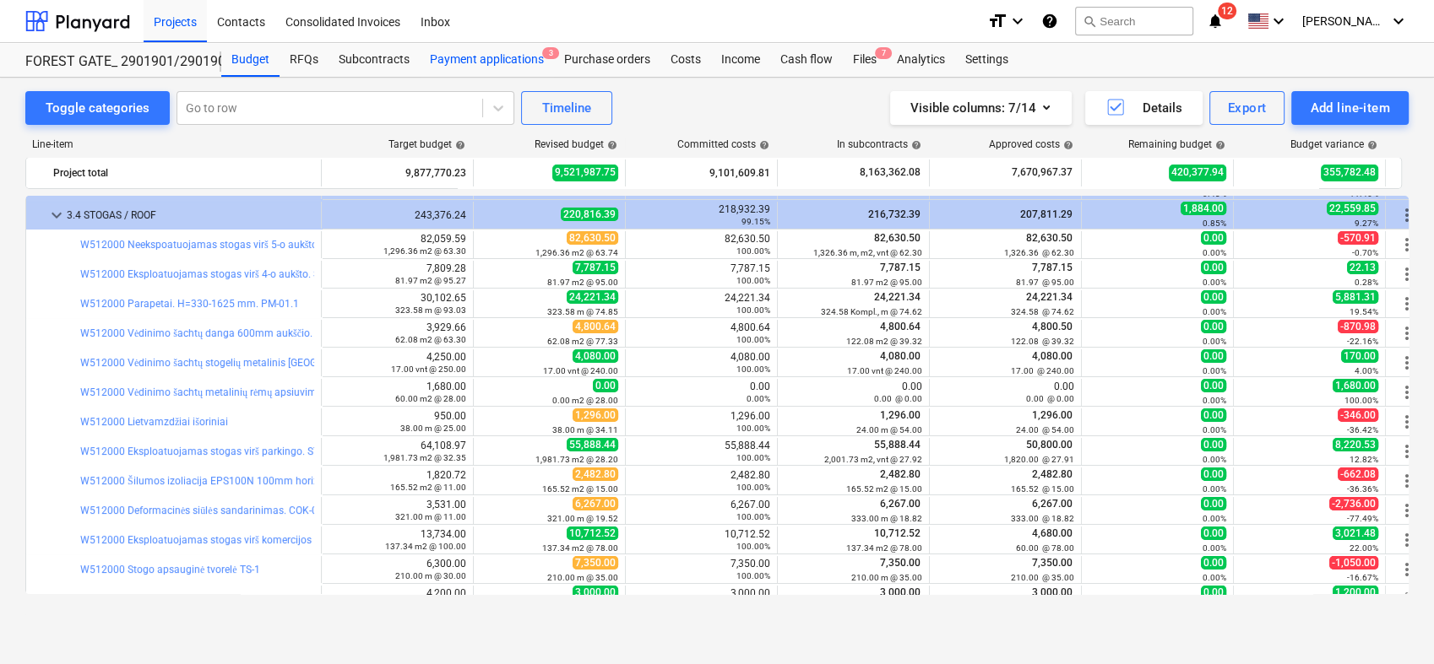
click at [518, 68] on div "Payment applications 3" at bounding box center [487, 60] width 134 height 34
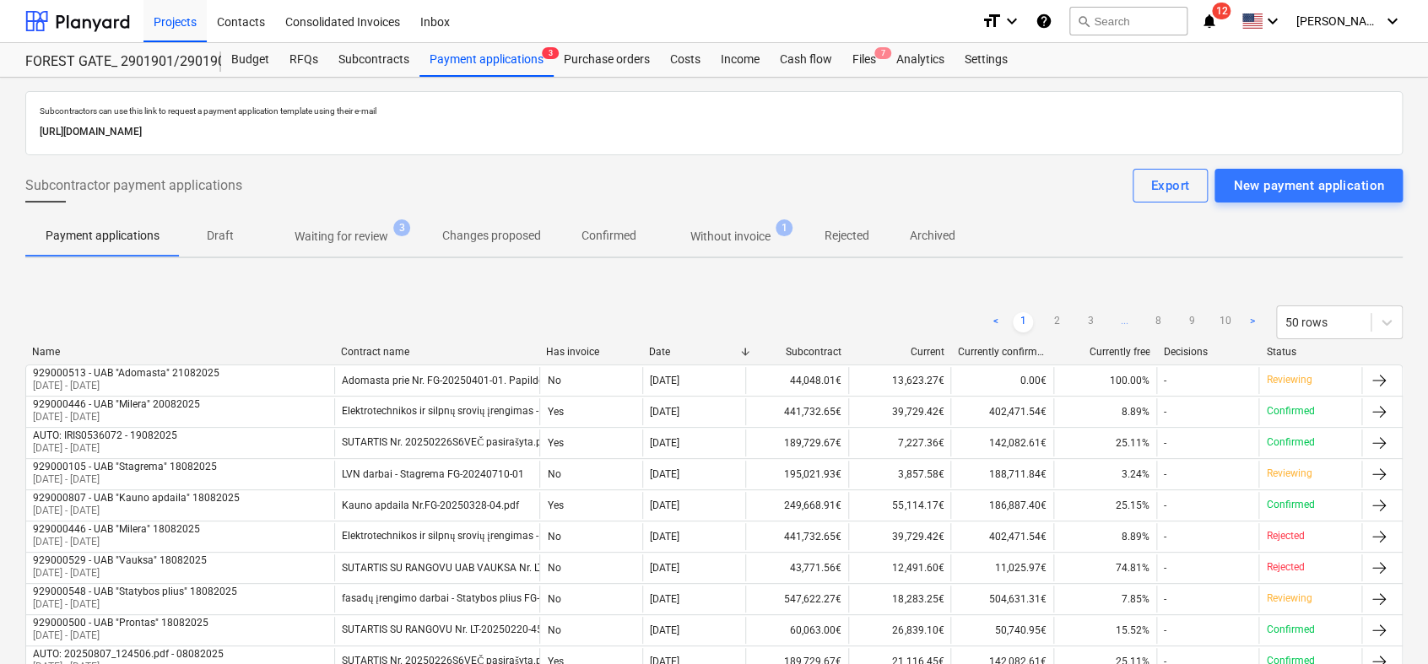
click at [357, 245] on span "Waiting for review 3" at bounding box center [341, 236] width 161 height 30
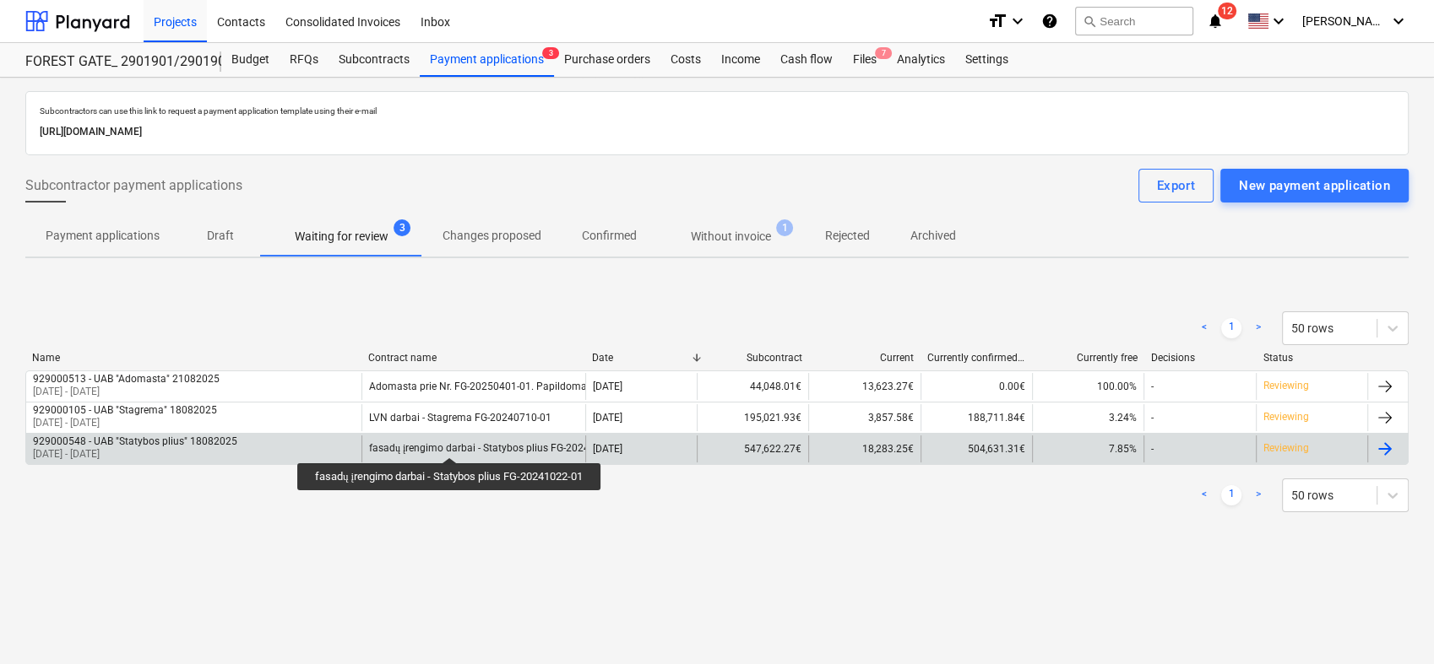
click at [452, 443] on div "fasadų įrengimo darbai - Statybos plius FG-20241022-01" at bounding box center [498, 448] width 258 height 13
